Goal: Task Accomplishment & Management: Use online tool/utility

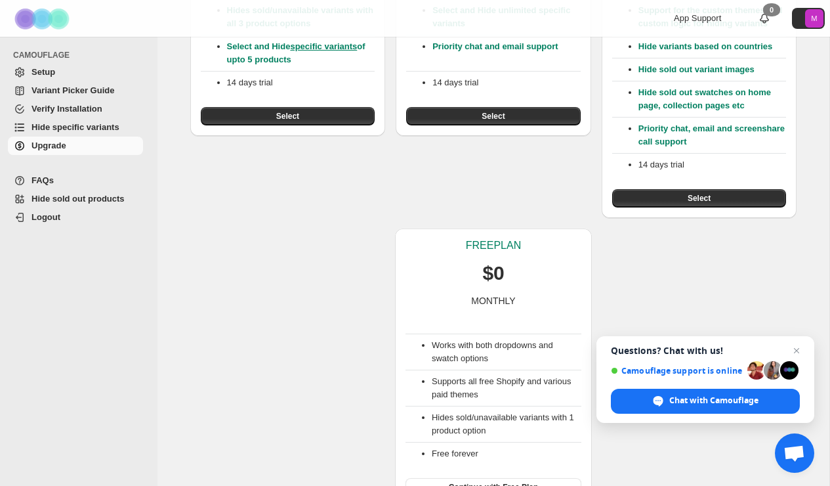
scroll to position [287, 0]
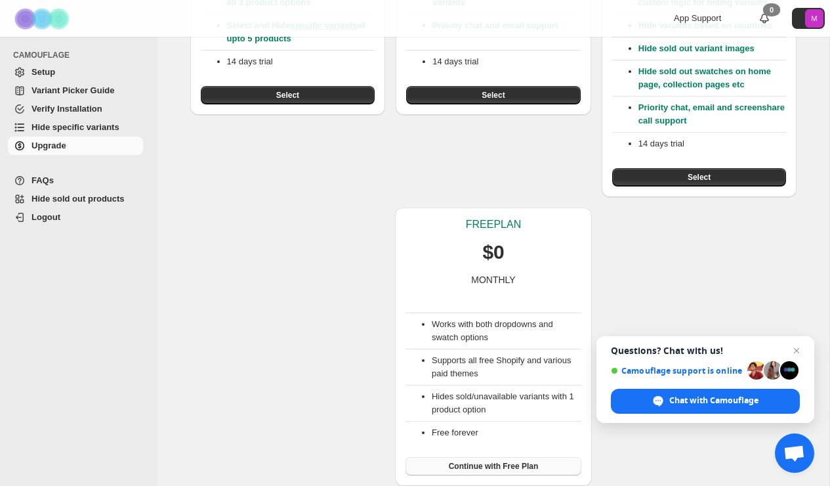
click at [452, 463] on span "Continue with Free Plan" at bounding box center [494, 466] width 90 height 11
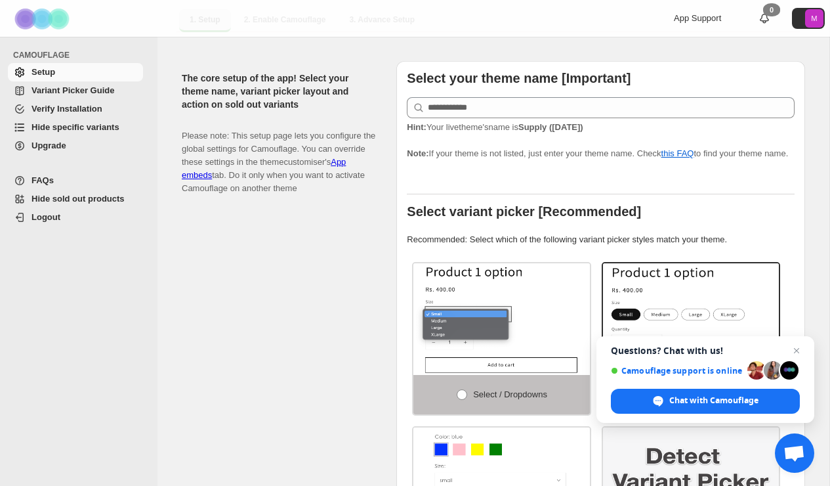
scroll to position [263, 0]
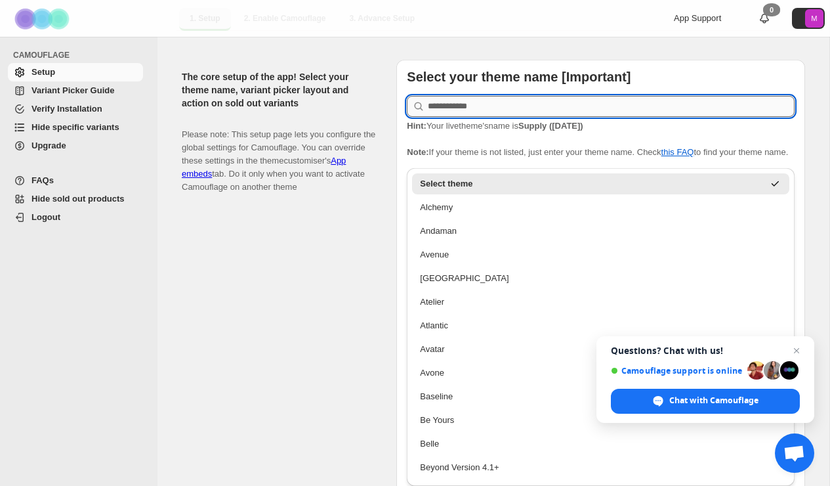
click at [451, 100] on input "text" at bounding box center [611, 106] width 367 height 21
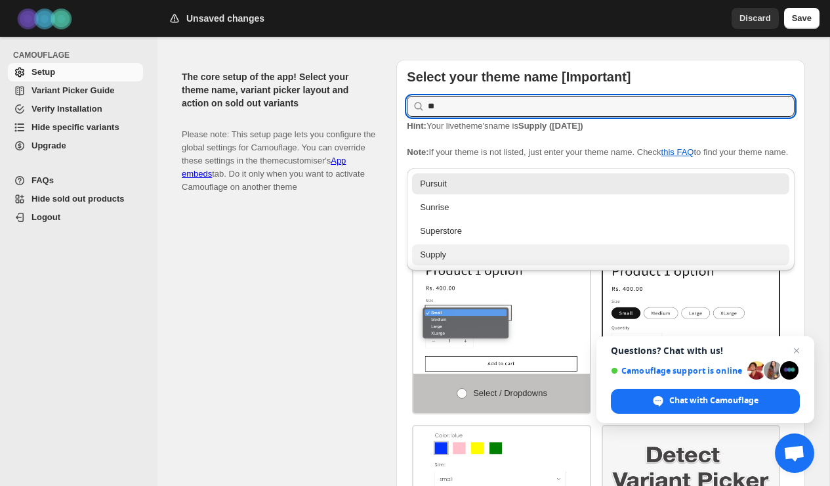
click at [439, 258] on div "Supply" at bounding box center [601, 254] width 362 height 13
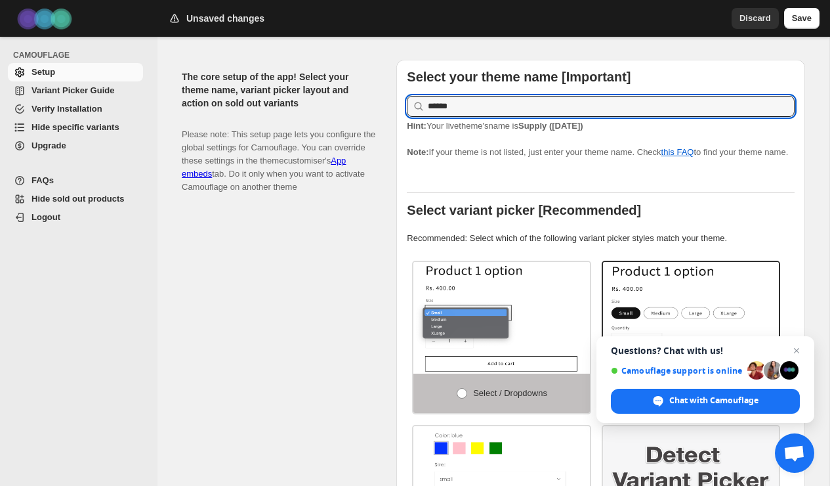
type input "******"
click at [456, 171] on div "Select your theme name [Important] ****** Hint: Your live theme's name is Suppl…" at bounding box center [601, 338] width 388 height 537
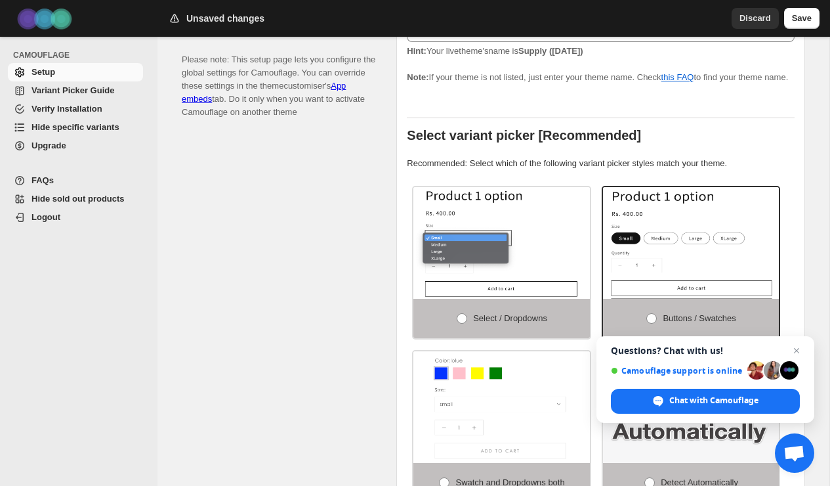
scroll to position [337, 0]
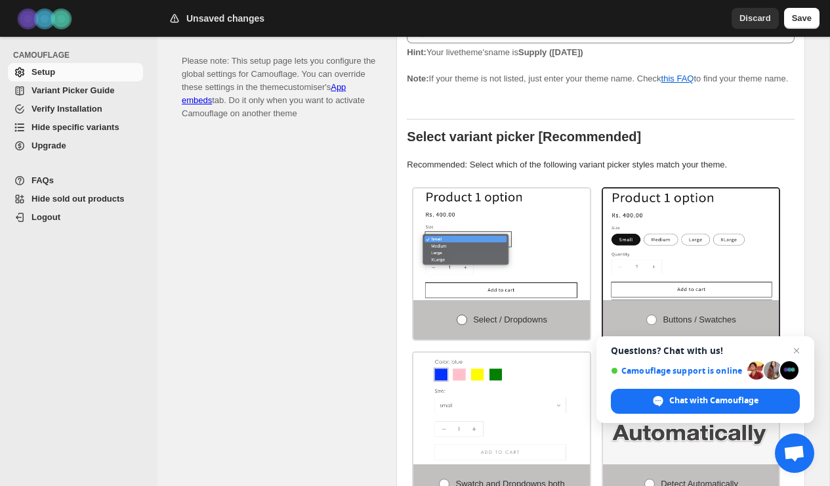
click at [457, 325] on span at bounding box center [462, 319] width 11 height 11
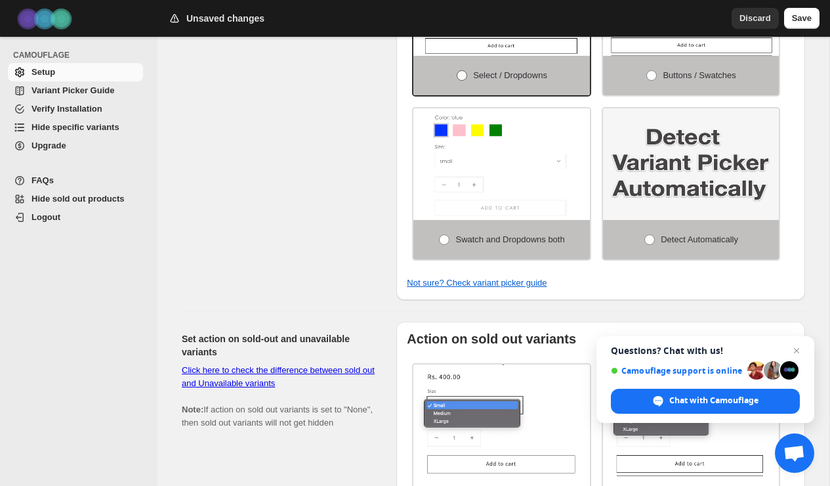
scroll to position [586, 0]
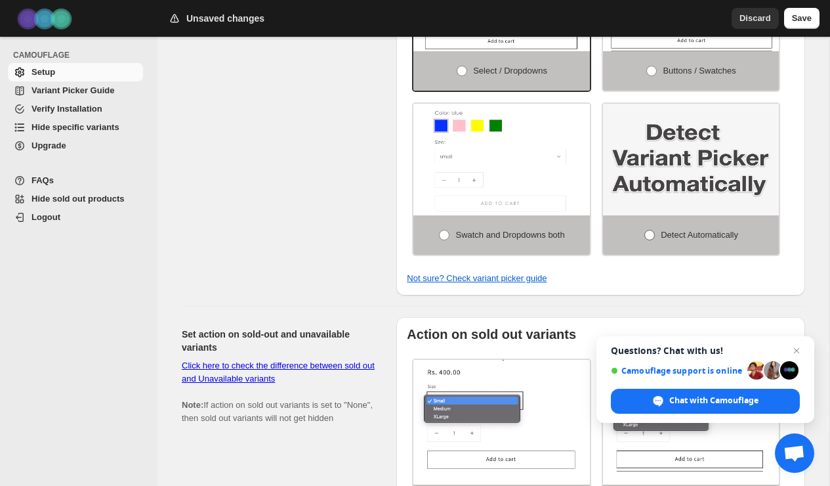
click at [645, 239] on span at bounding box center [650, 235] width 11 height 11
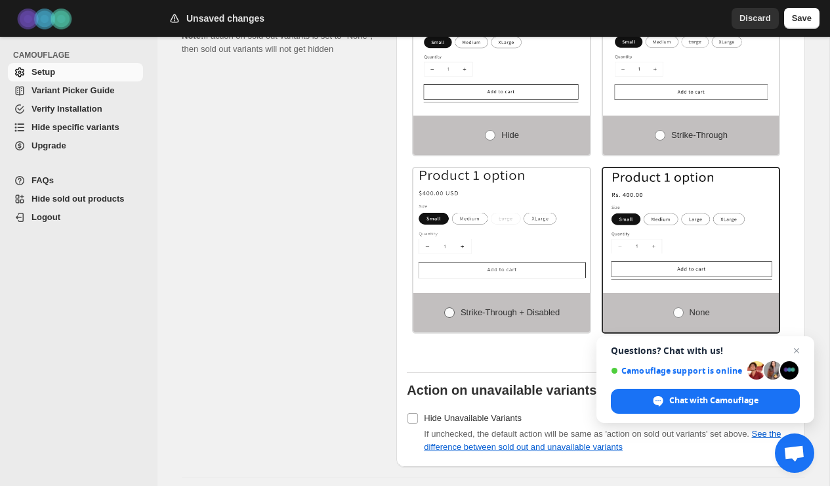
scroll to position [970, 0]
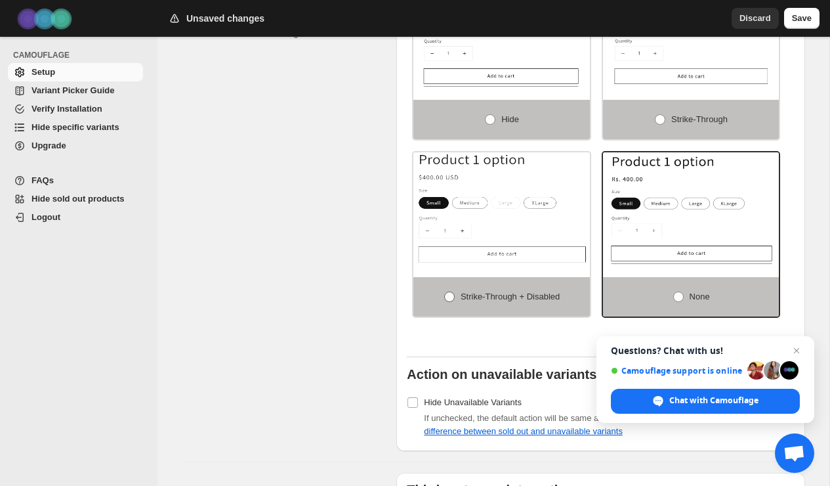
click at [446, 302] on span at bounding box center [449, 296] width 11 height 11
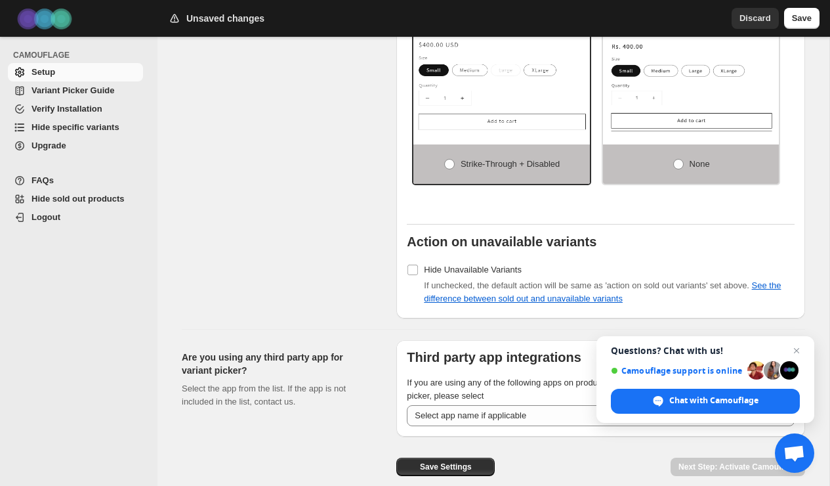
scroll to position [1165, 0]
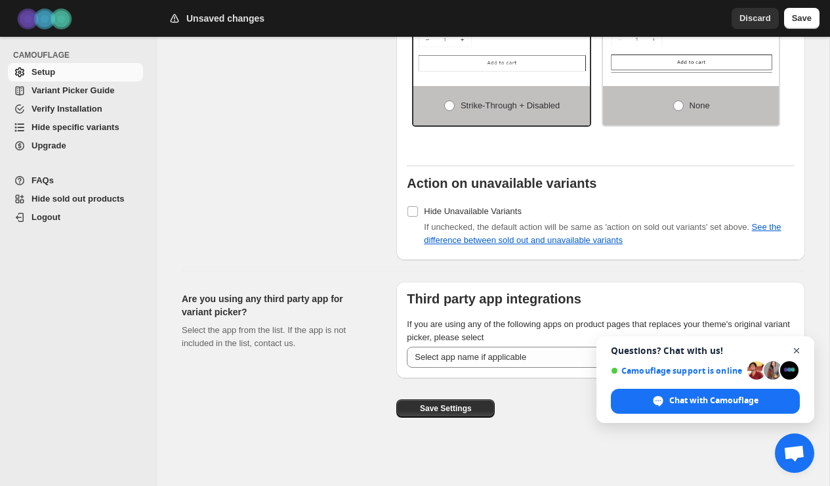
click at [799, 349] on span "Open chat" at bounding box center [797, 351] width 16 height 16
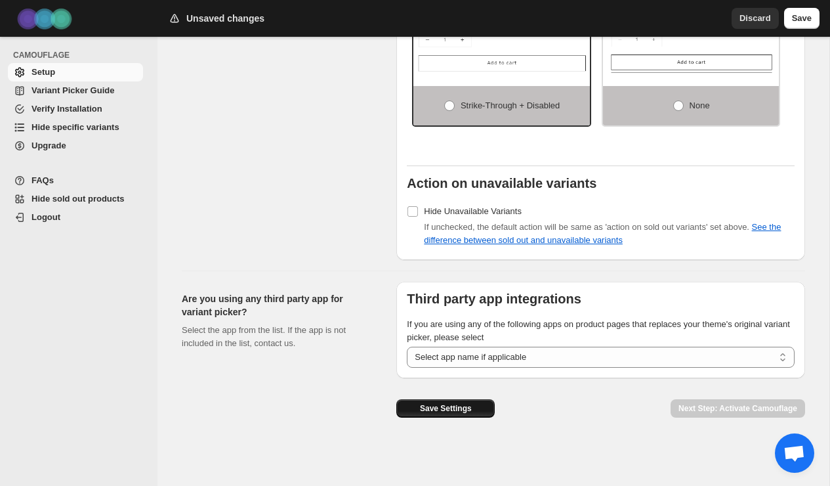
click at [442, 408] on span "Save Settings" at bounding box center [446, 408] width 52 height 11
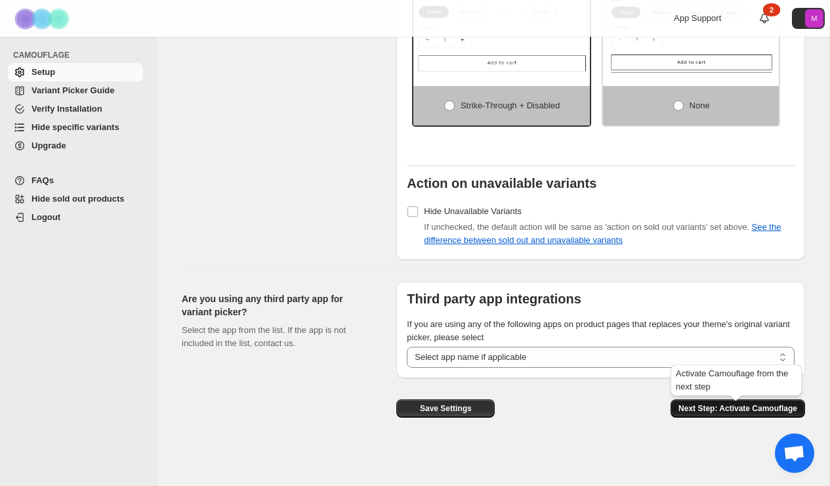
click at [692, 409] on span "Next Step: Activate Camouflage" at bounding box center [738, 408] width 119 height 11
select select "**********"
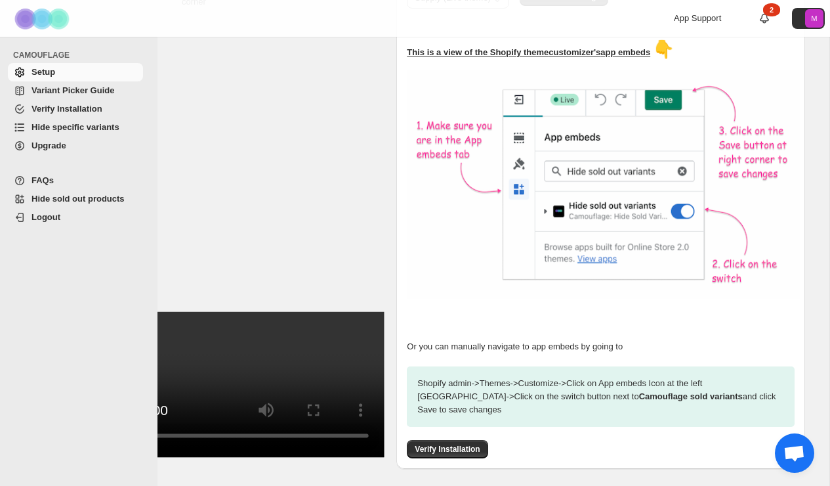
scroll to position [428, 0]
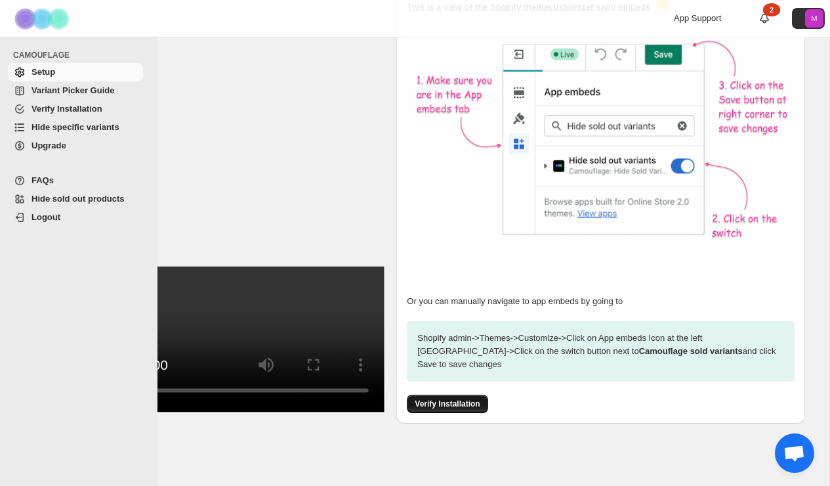
click at [459, 398] on span "Verify Installation" at bounding box center [447, 403] width 65 height 11
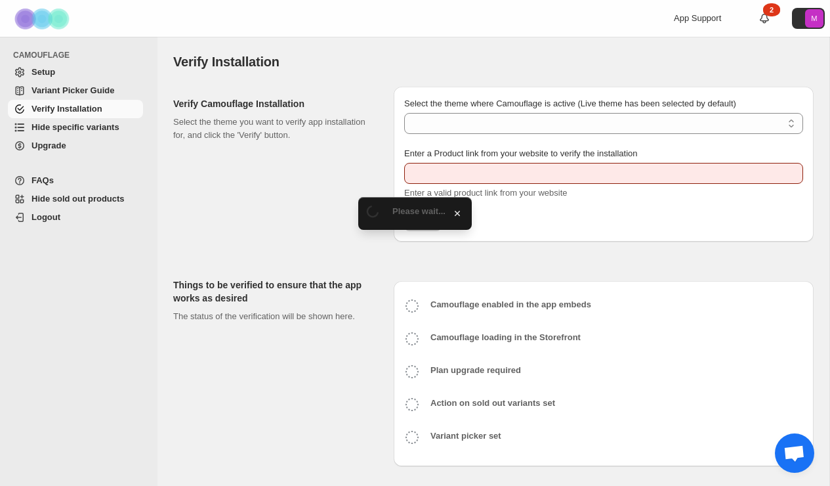
type input "**********"
select select "**********"
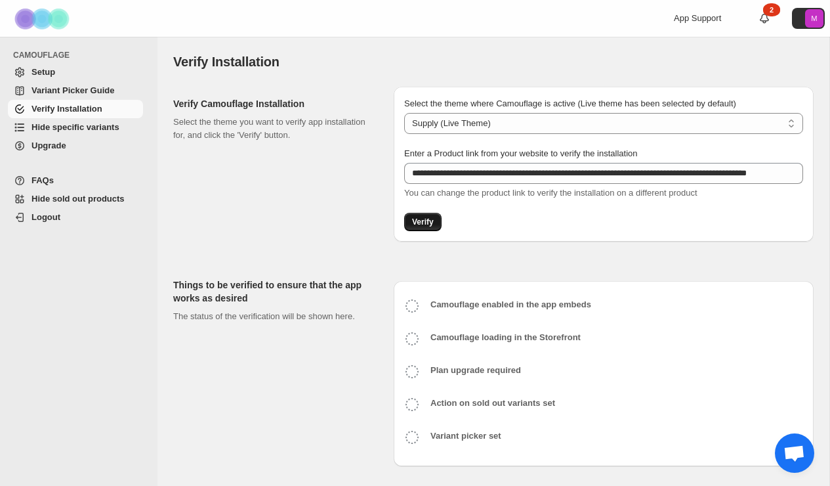
click at [429, 228] on button "Verify" at bounding box center [422, 222] width 37 height 18
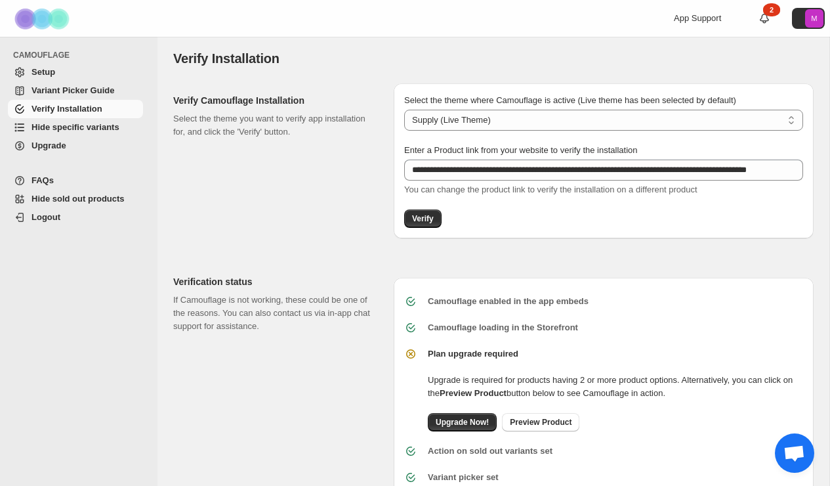
scroll to position [45, 0]
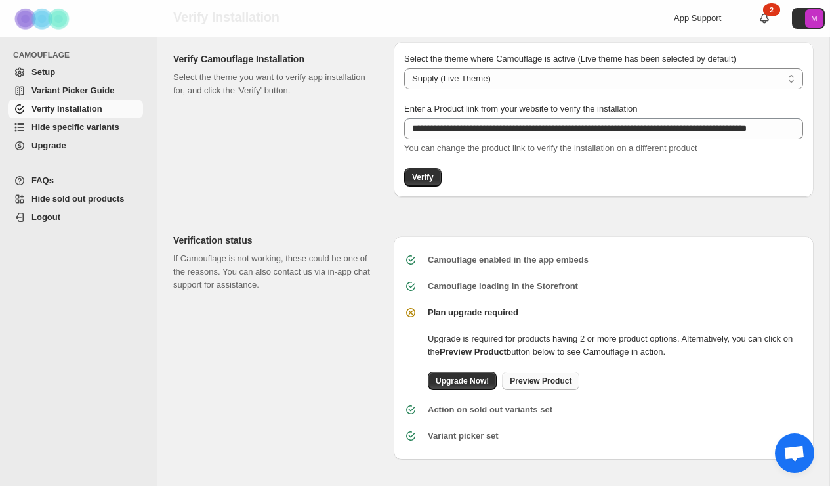
click at [532, 383] on span "Preview Product" at bounding box center [541, 381] width 62 height 11
click at [601, 298] on div "Plan upgrade required Upgrade is required for products having 2 or more product…" at bounding box center [599, 342] width 410 height 95
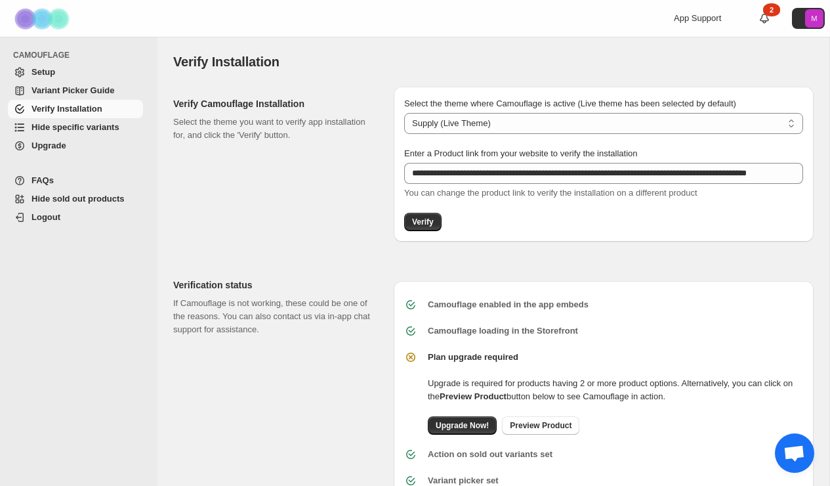
click at [68, 91] on span "Variant Picker Guide" at bounding box center [73, 90] width 83 height 10
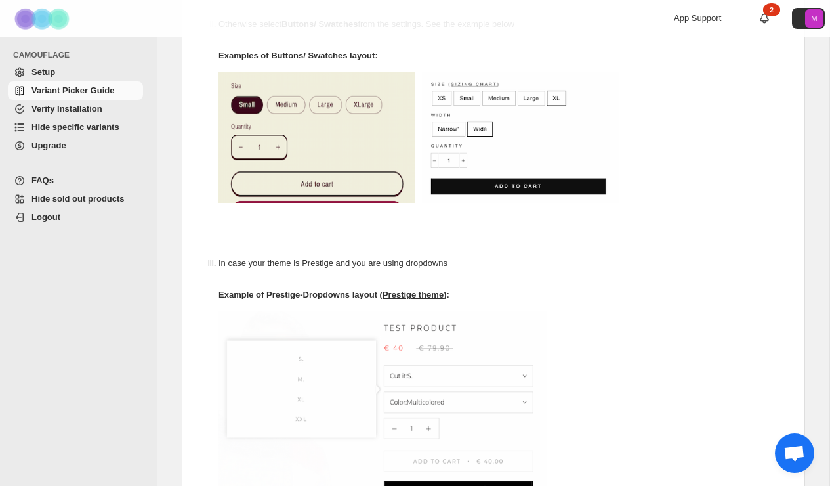
scroll to position [548, 0]
